Goal: Task Accomplishment & Management: Manage account settings

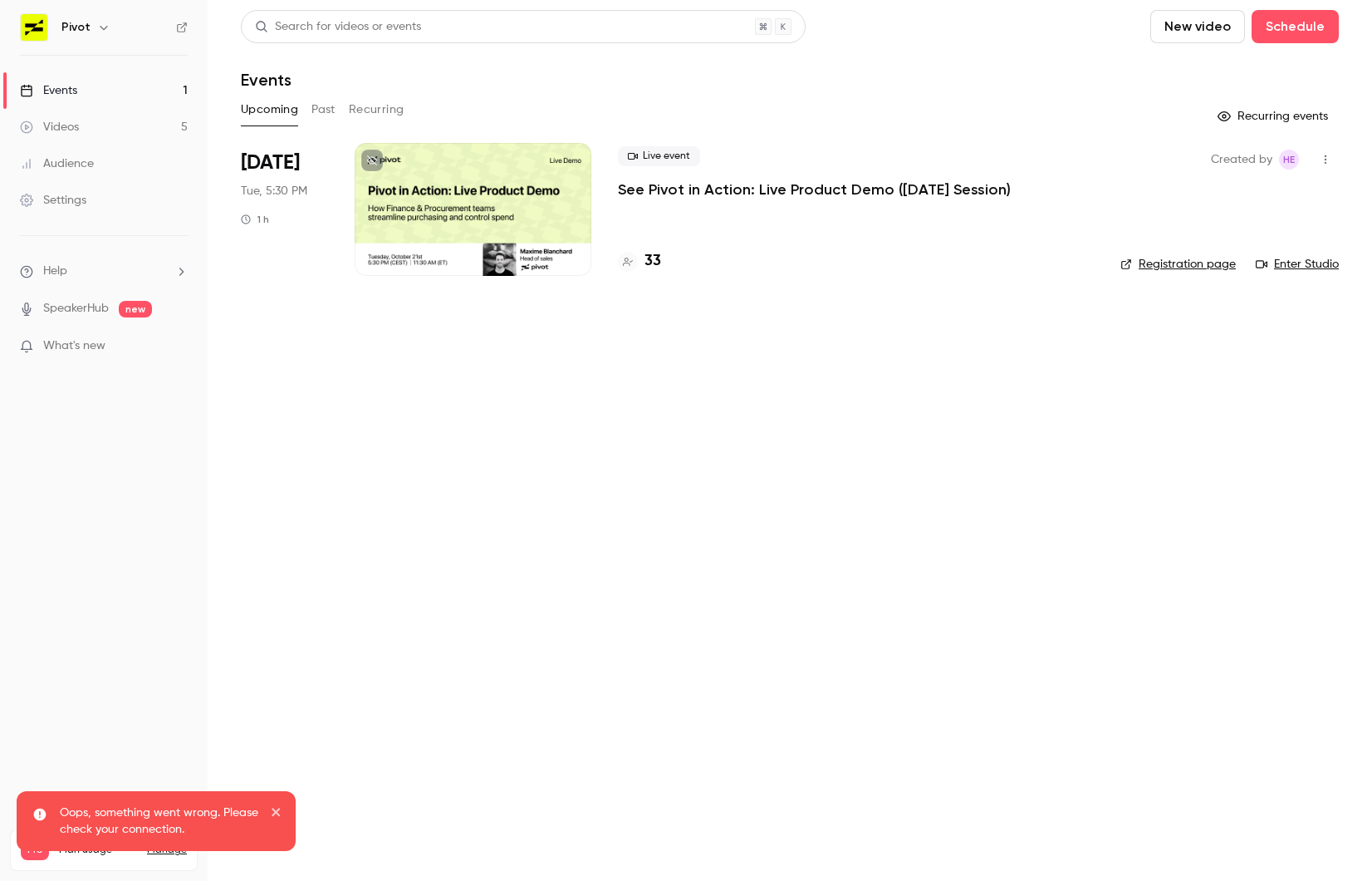
click at [649, 202] on div "Live event See Pivot in Action: Live Product Demo ([DATE] Session) 33" at bounding box center [855, 209] width 476 height 132
click at [648, 189] on p "See Pivot in Action: Live Product Demo ([DATE] Session)" at bounding box center [814, 189] width 392 height 20
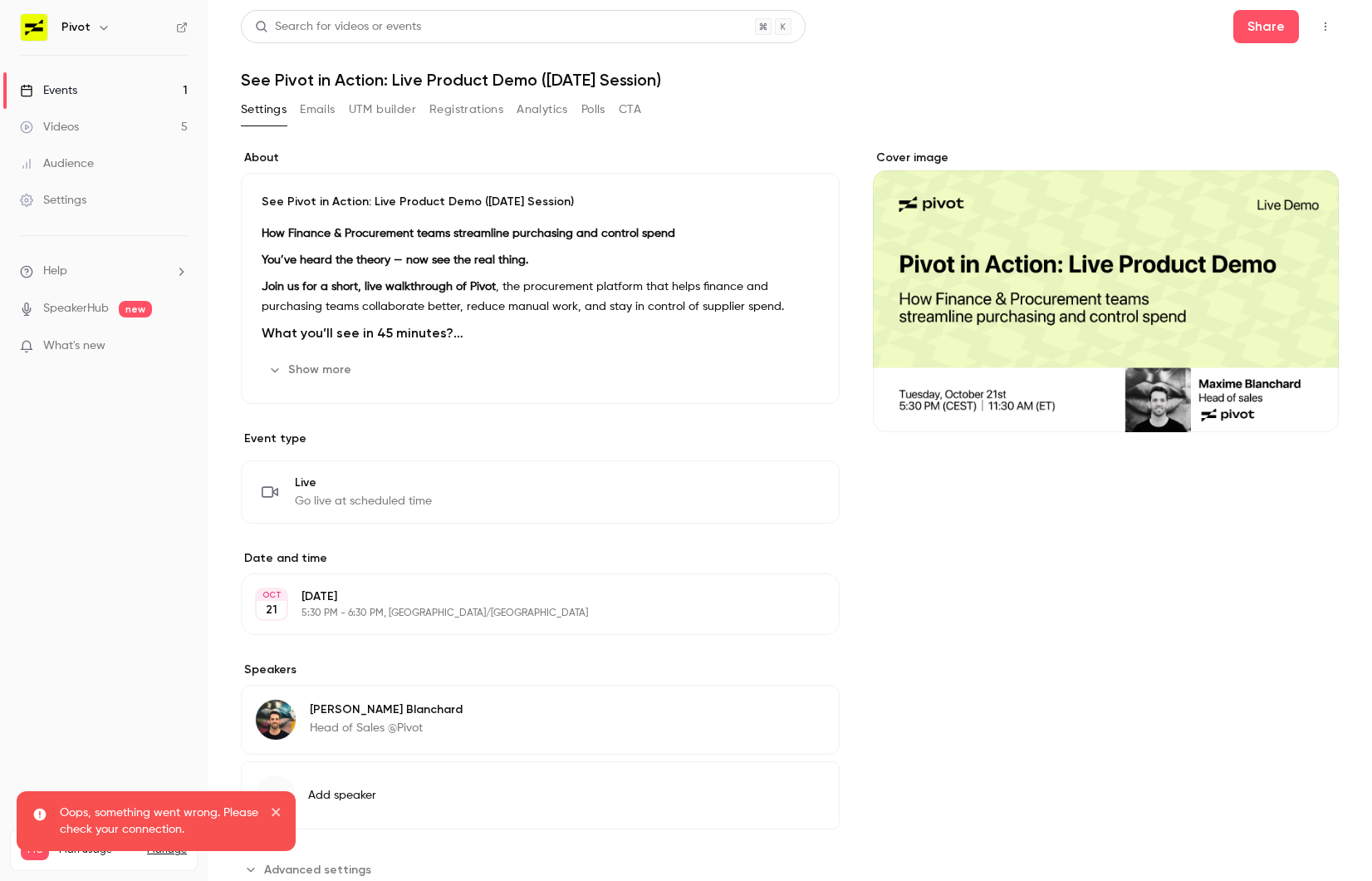
click at [328, 115] on button "Emails" at bounding box center [318, 109] width 35 height 26
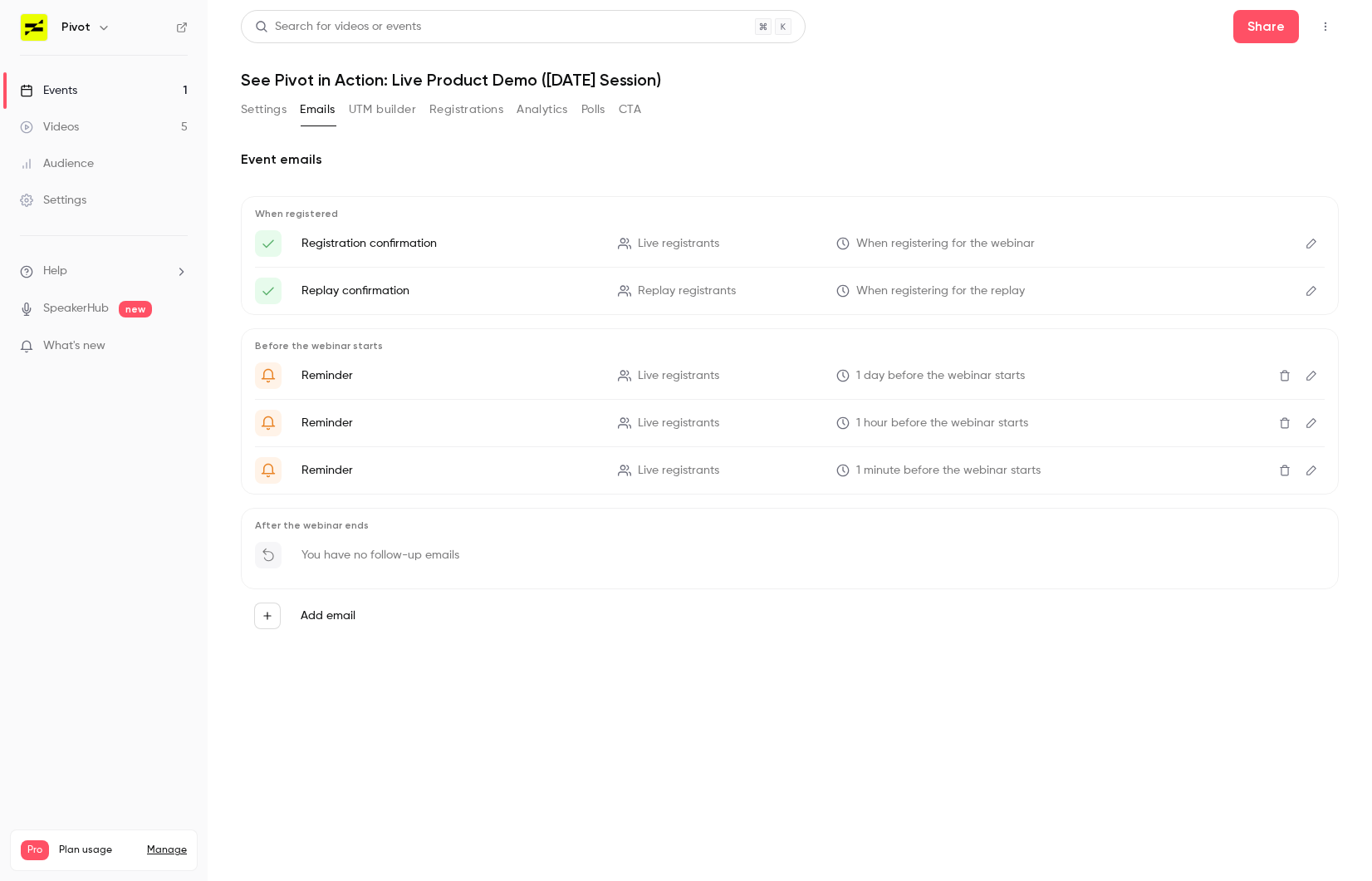
click at [437, 110] on button "Registrations" at bounding box center [466, 109] width 74 height 26
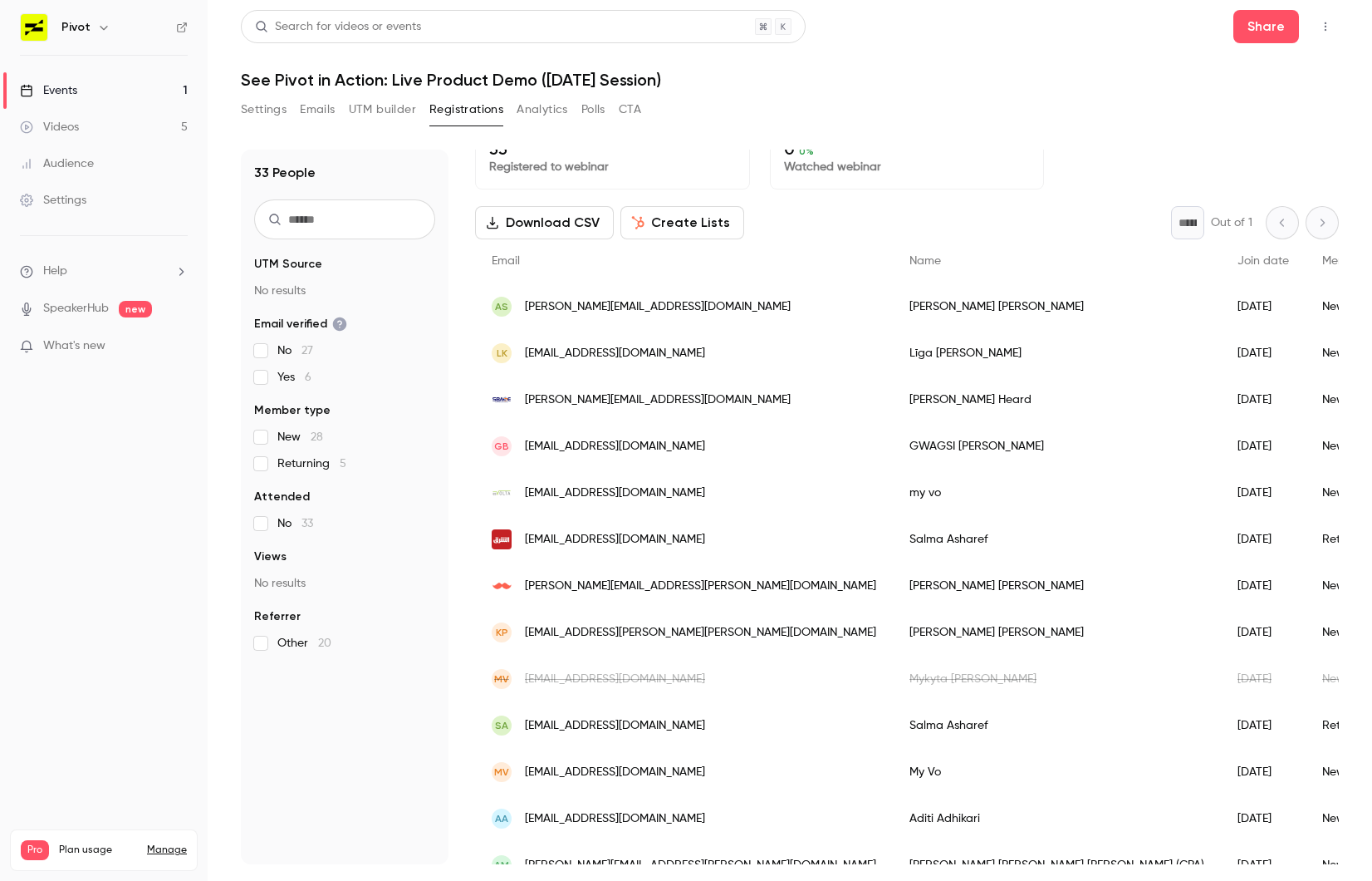
scroll to position [29, 0]
